Goal: Transaction & Acquisition: Book appointment/travel/reservation

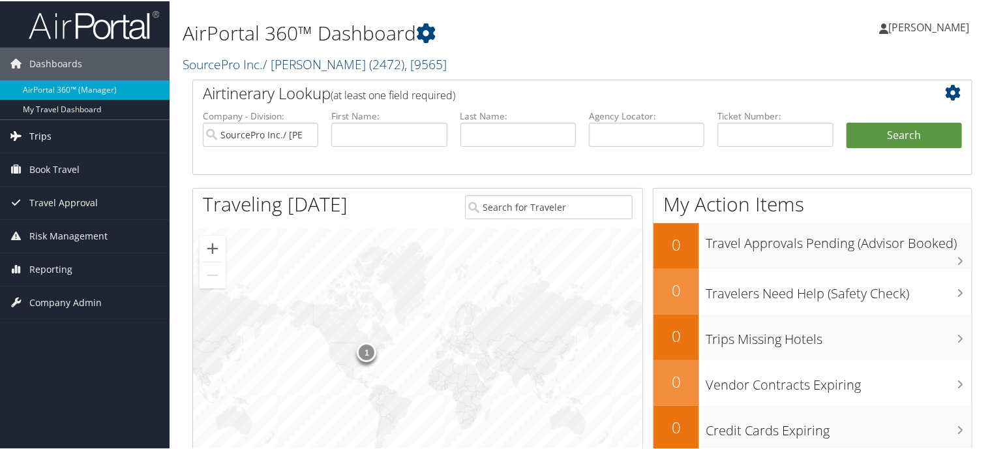
click at [44, 134] on span "Trips" at bounding box center [40, 135] width 22 height 33
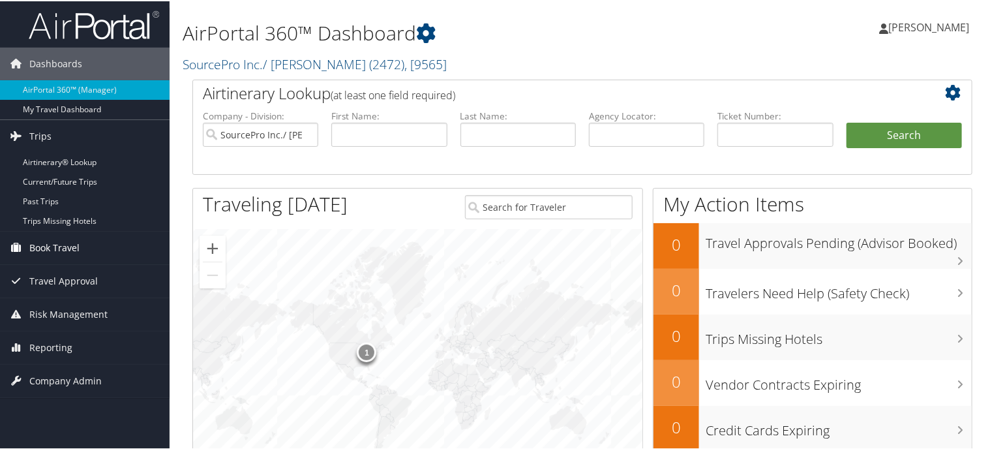
click at [61, 250] on span "Book Travel" at bounding box center [54, 246] width 50 height 33
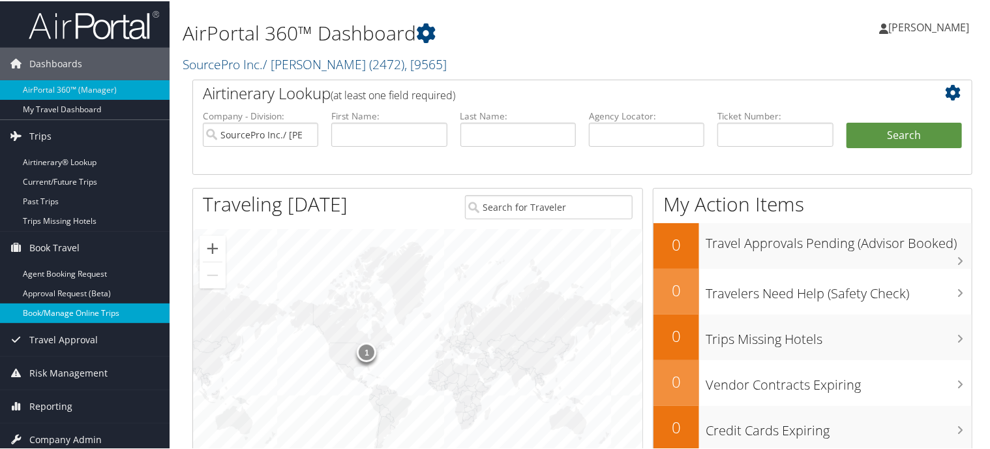
click at [63, 312] on link "Book/Manage Online Trips" at bounding box center [85, 312] width 170 height 20
click at [60, 312] on link "Book/Manage Online Trips" at bounding box center [85, 312] width 170 height 20
